Goal: Obtain resource: Obtain resource

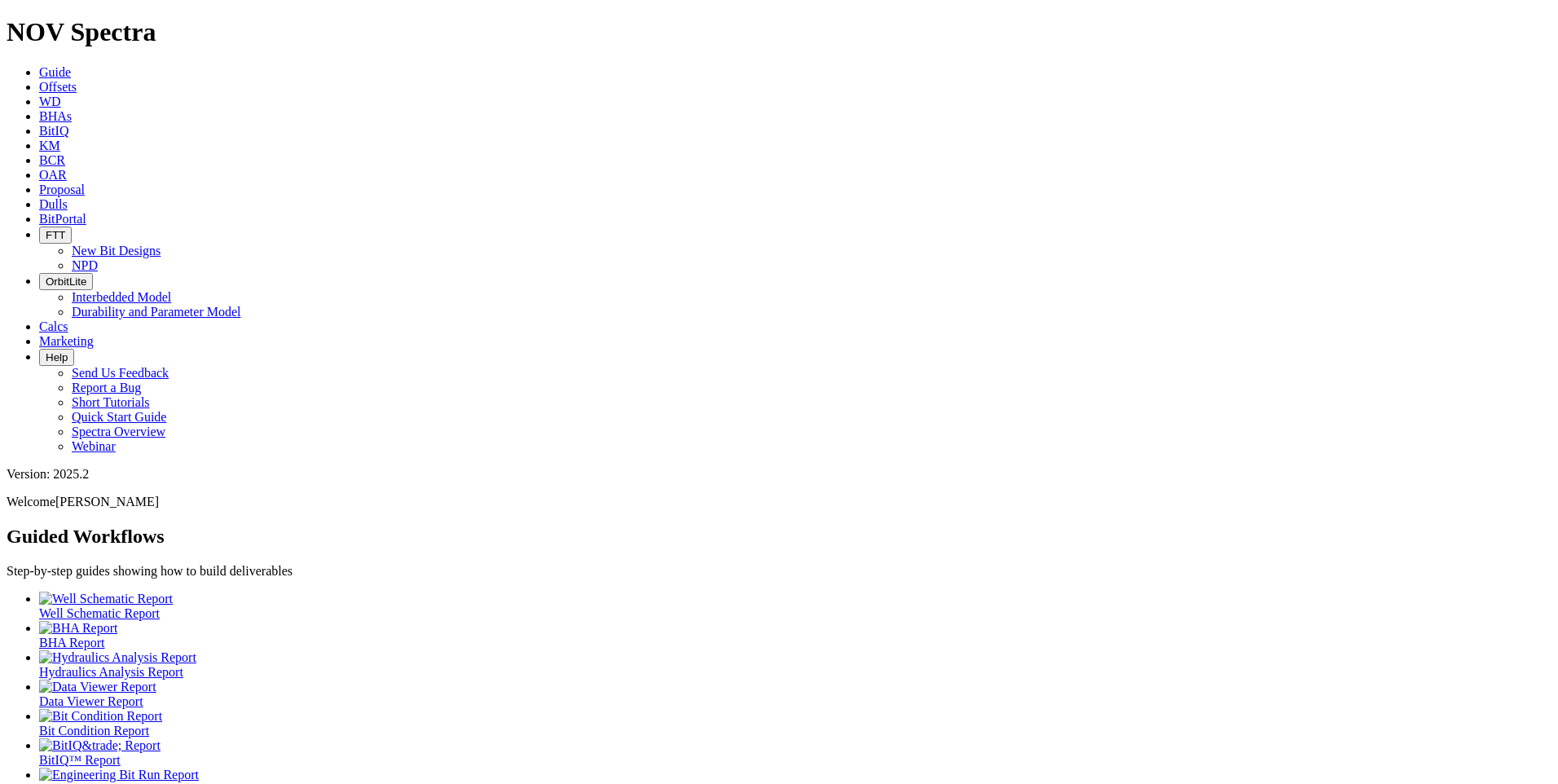
click at [39, 80] on icon at bounding box center [39, 87] width 0 height 14
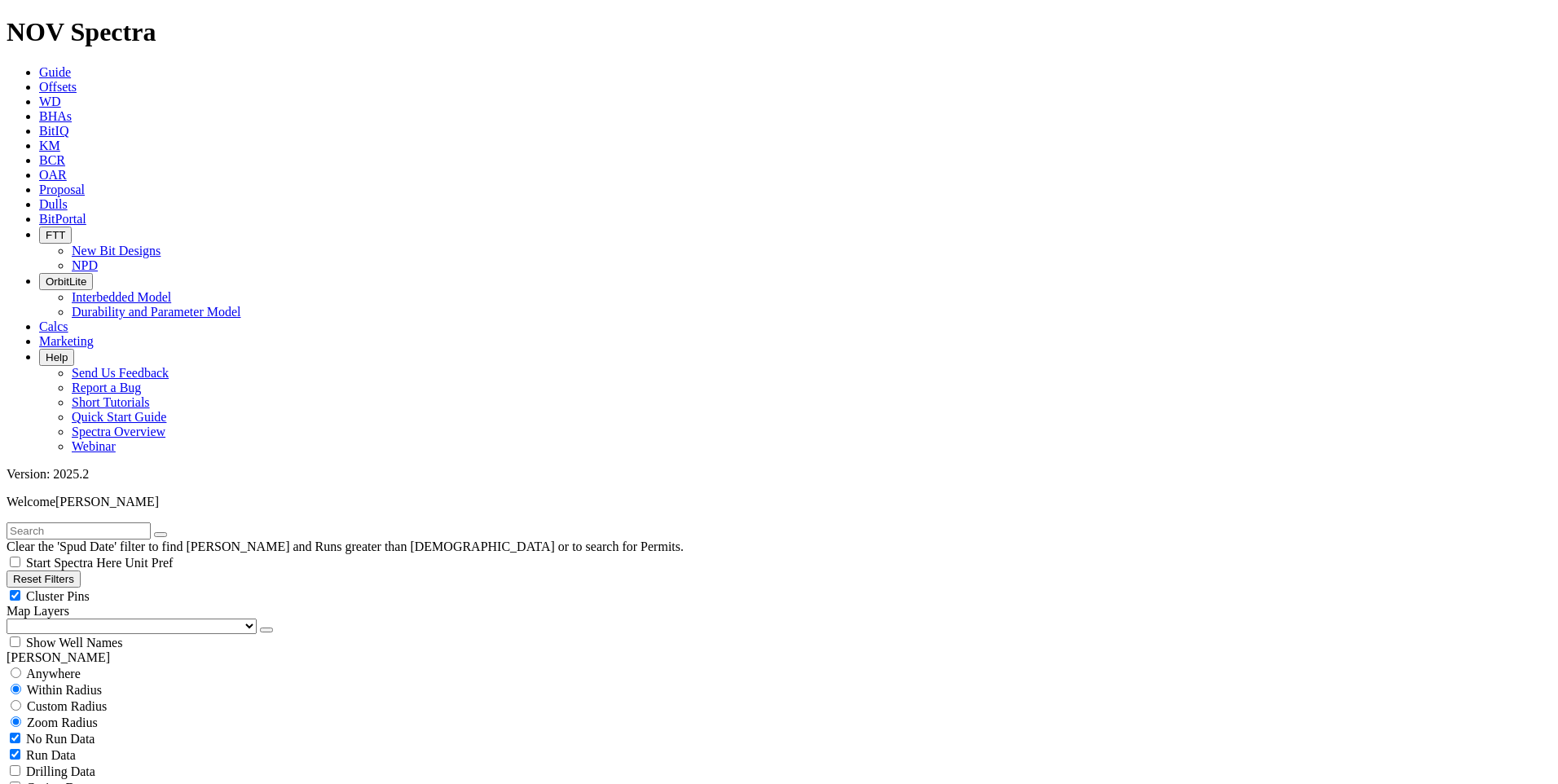
scroll to position [163, 0]
click at [81, 570] on button "Reset Filters" at bounding box center [44, 579] width 74 height 17
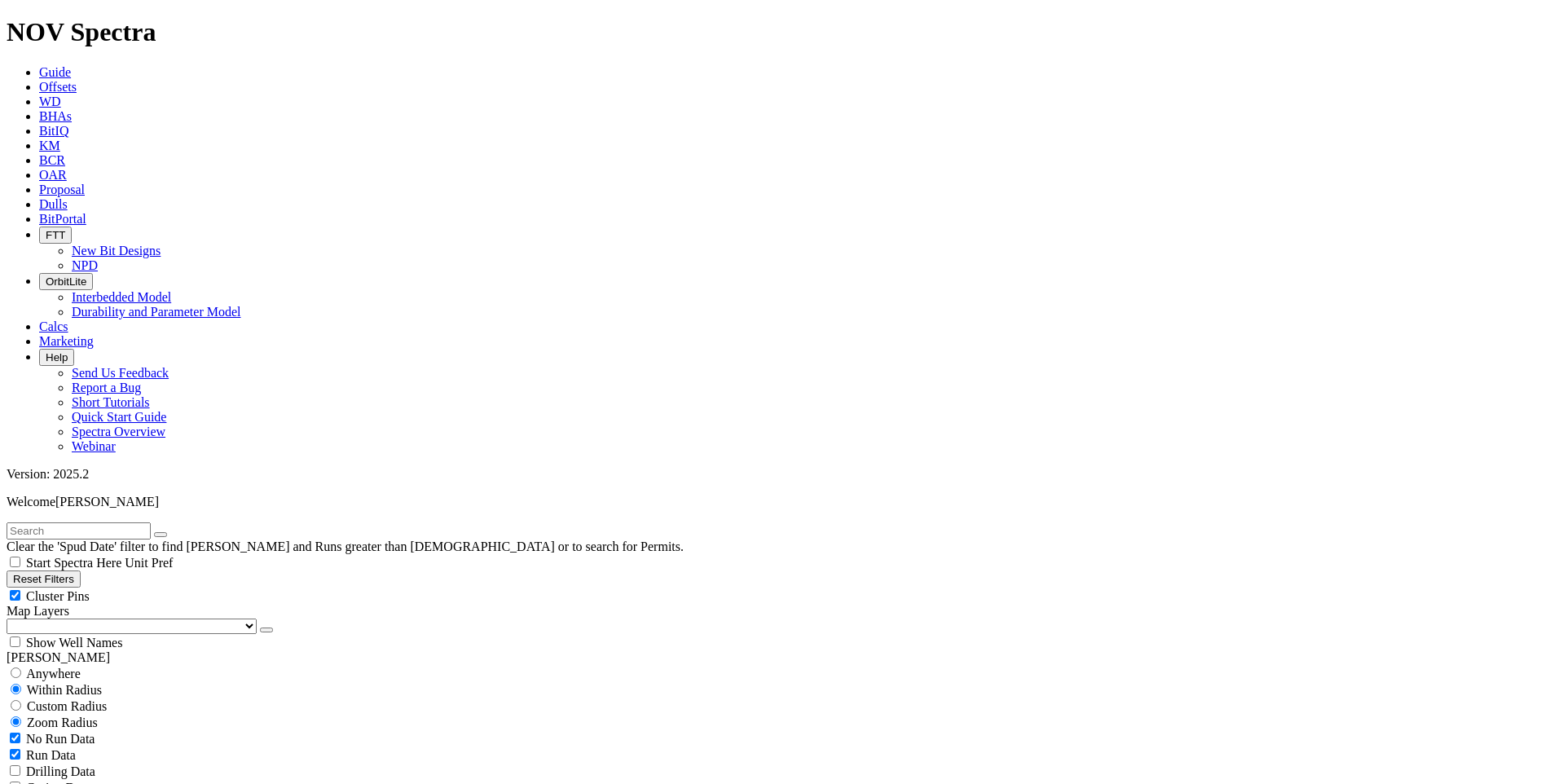
click at [13, 573] on icon "button" at bounding box center [13, 579] width 0 height 12
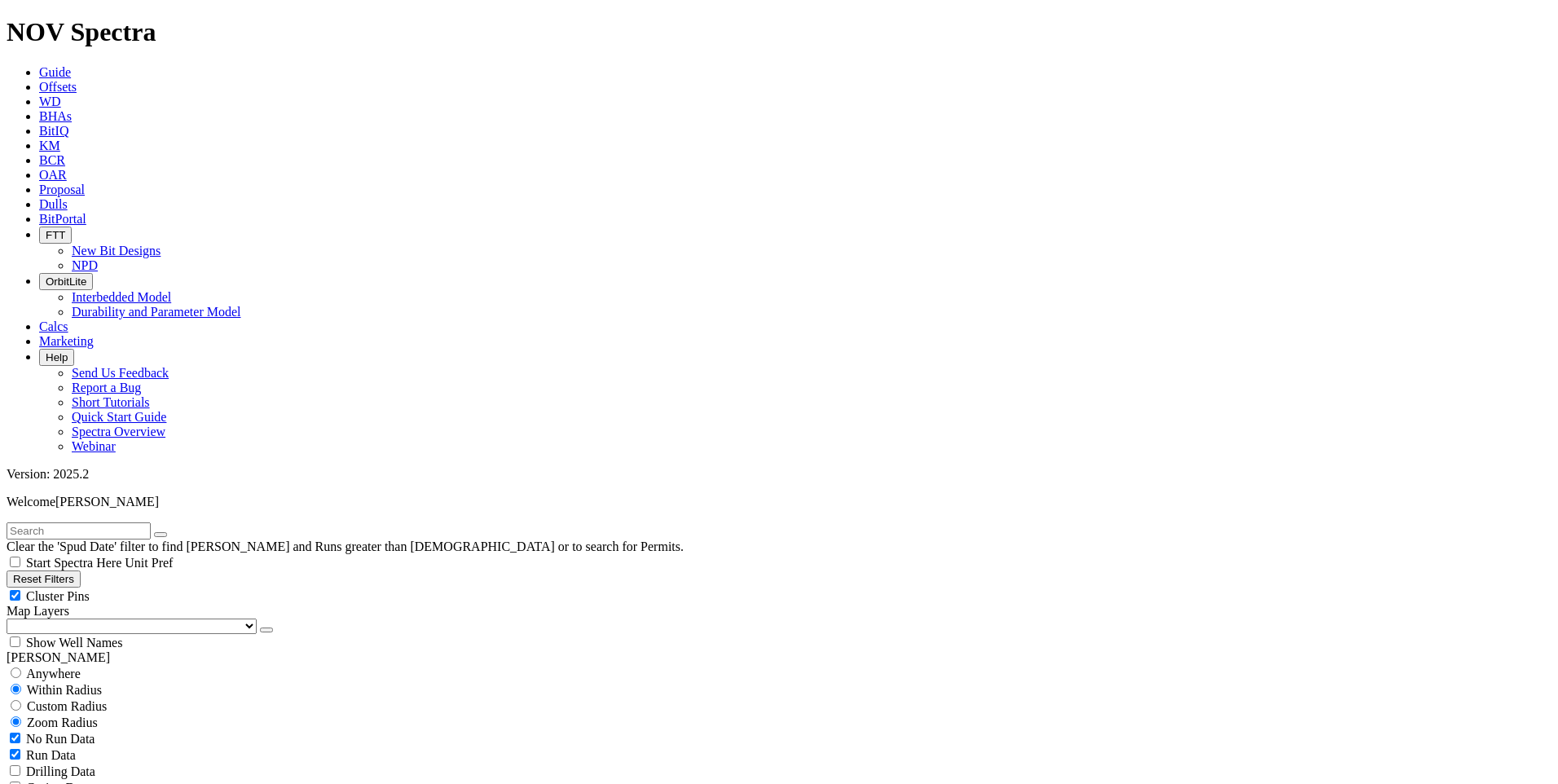
scroll to position [652, 0]
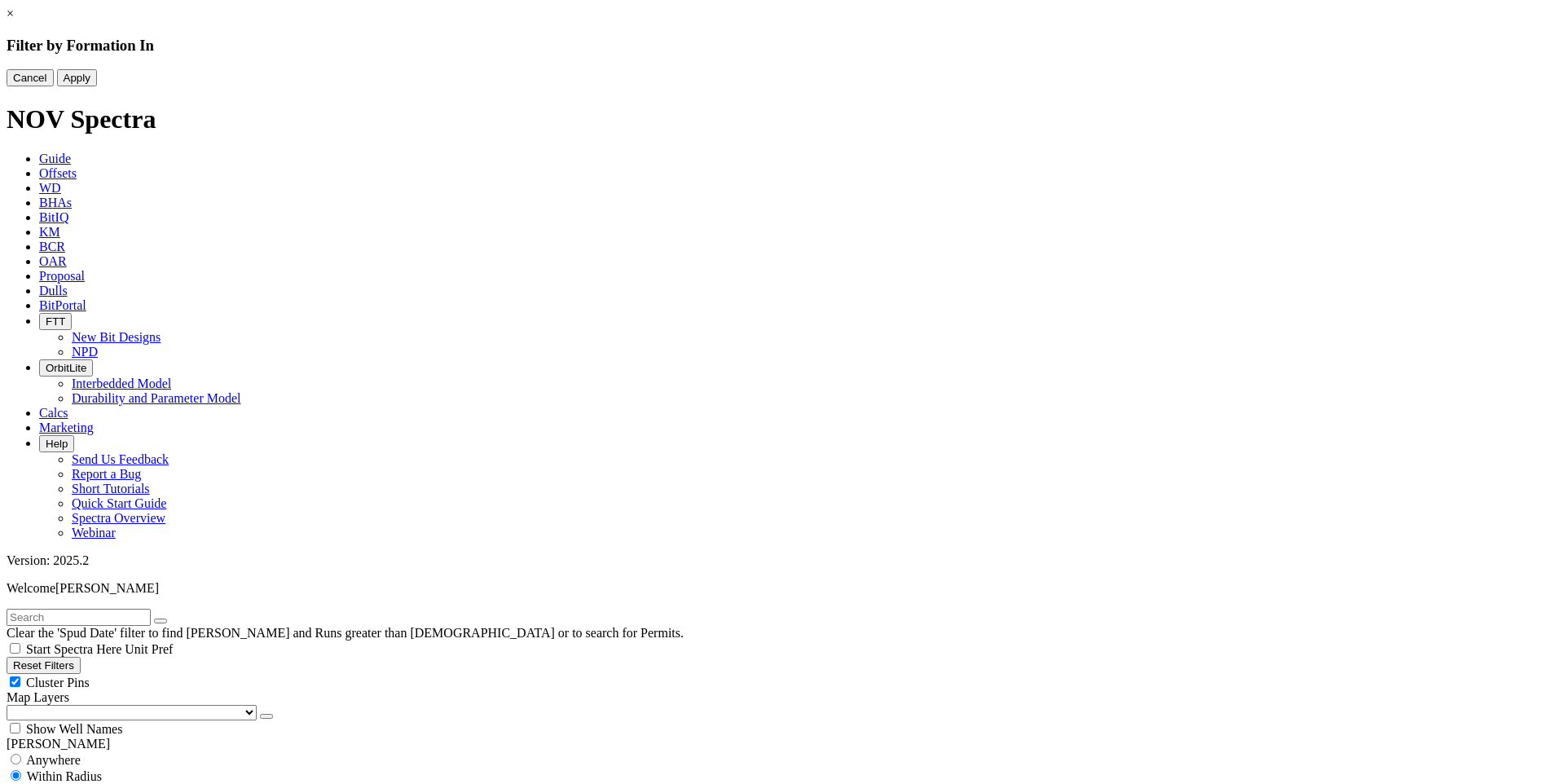
click at [14, 21] on link "×" at bounding box center [10, 14] width 8 height 14
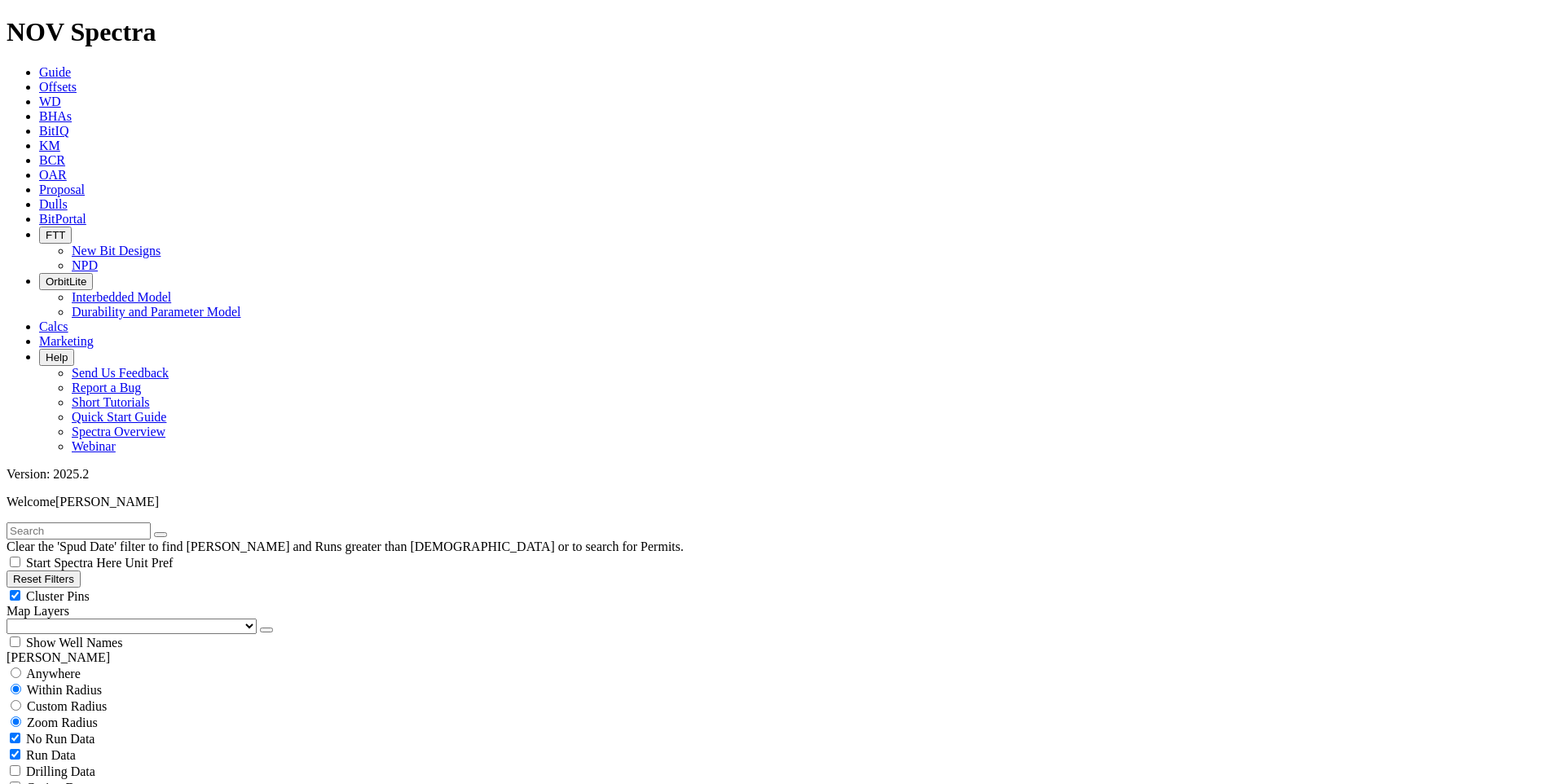
scroll to position [407, 0]
select select
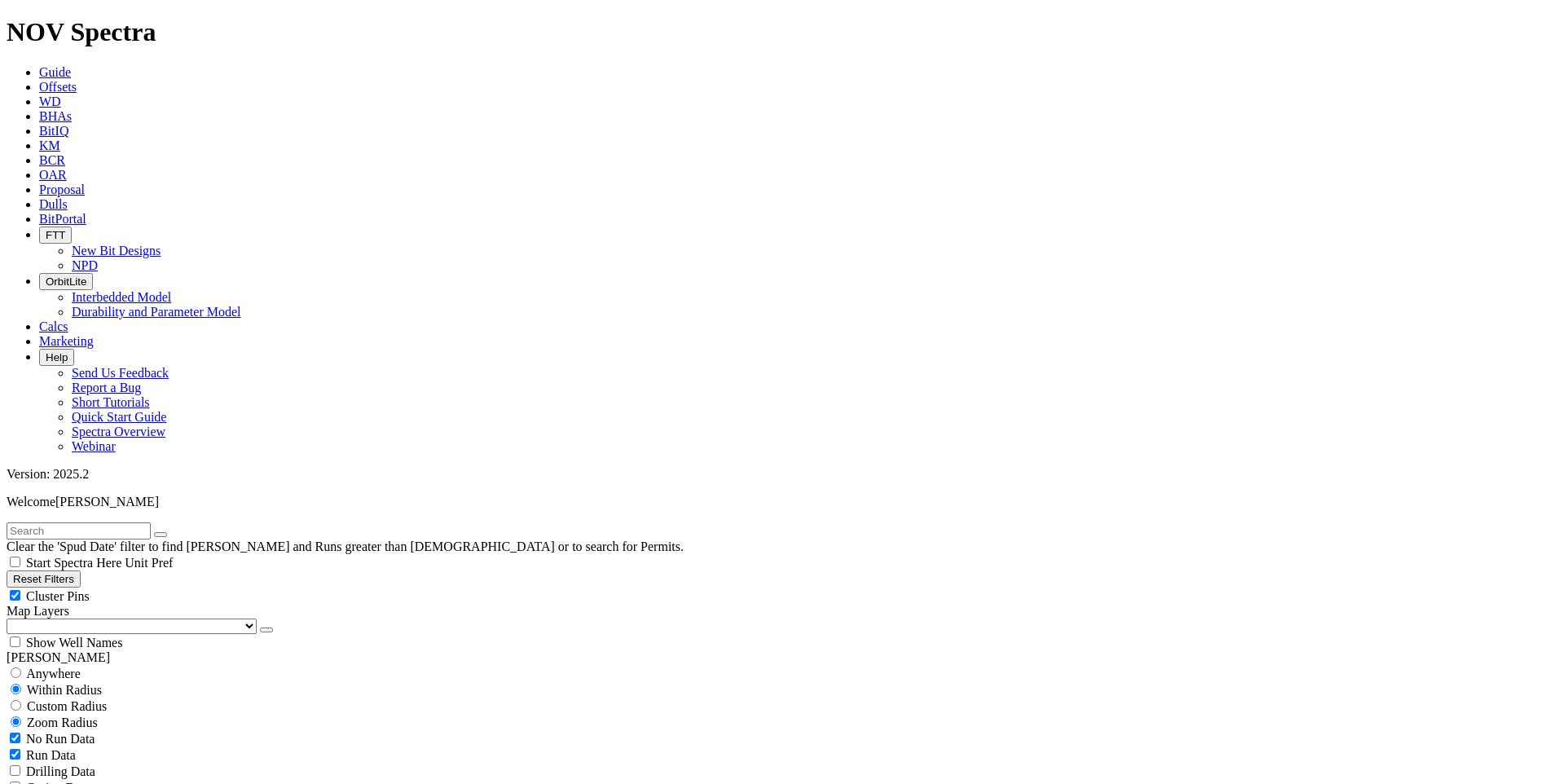
scroll to position [733, 0]
